Goal: Check status: Check status

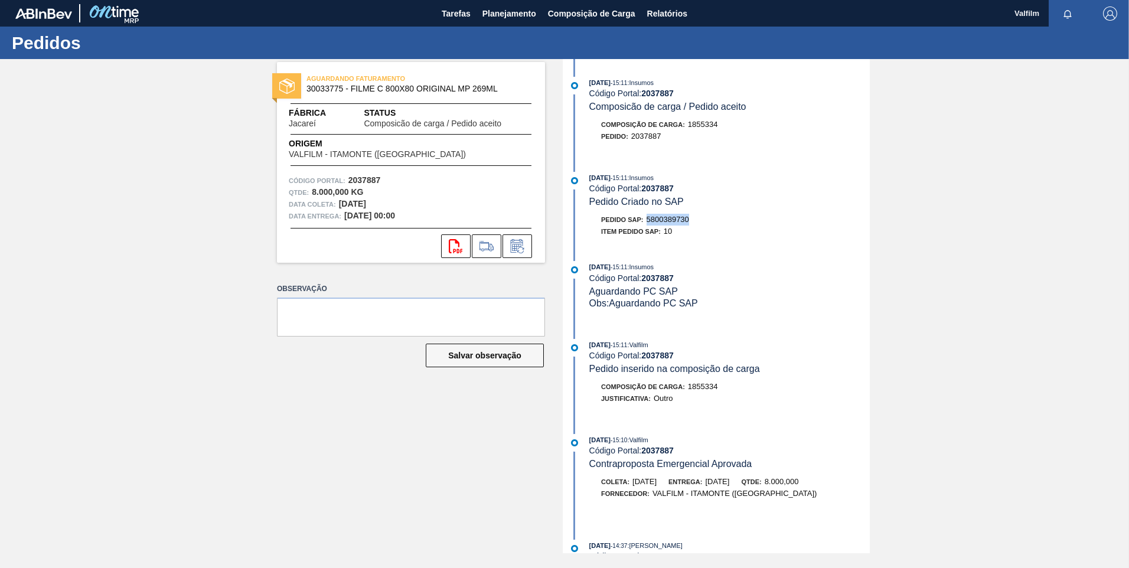
drag, startPoint x: 697, startPoint y: 216, endPoint x: 647, endPoint y: 225, distance: 50.5
click at [645, 219] on div "Pedido SAP: 5800389730" at bounding box center [730, 220] width 281 height 12
copy span "5800389730"
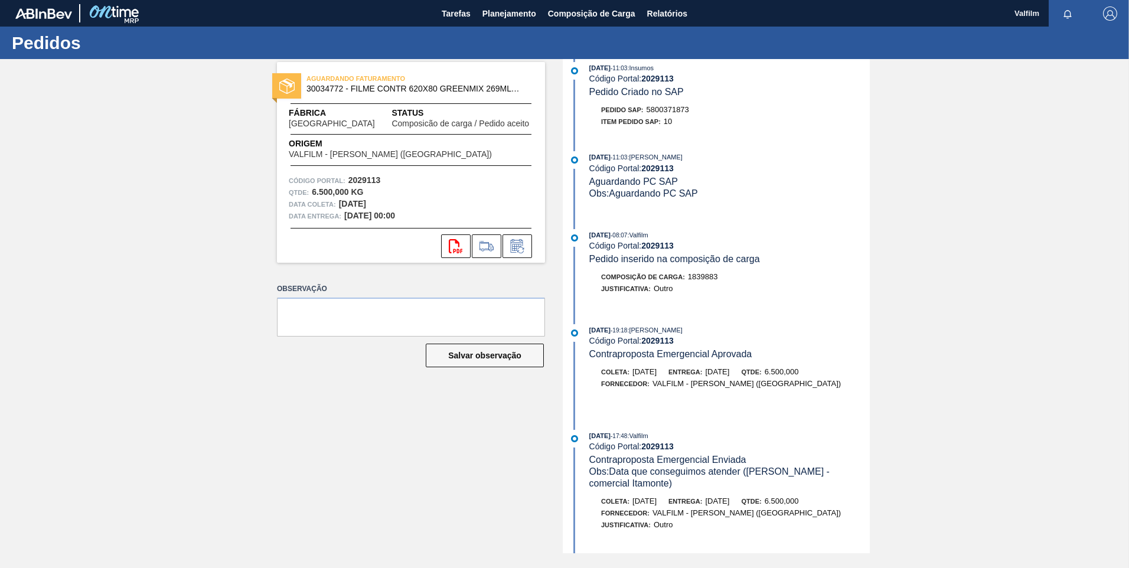
scroll to position [118, 0]
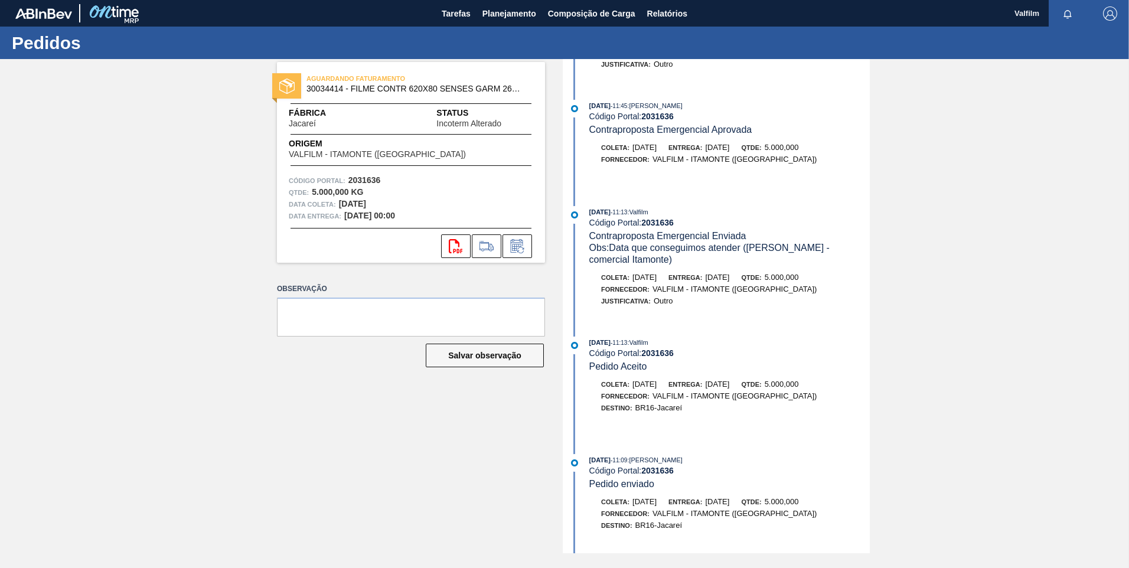
scroll to position [532, 0]
